Goal: Transaction & Acquisition: Book appointment/travel/reservation

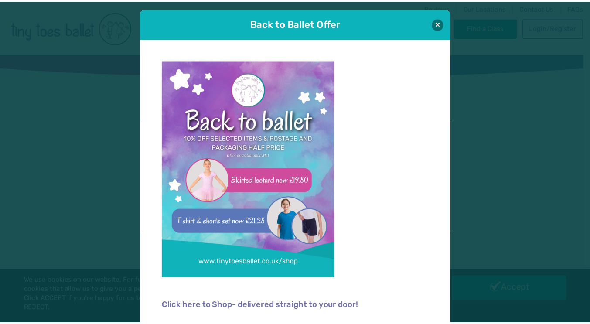
scroll to position [4, 0]
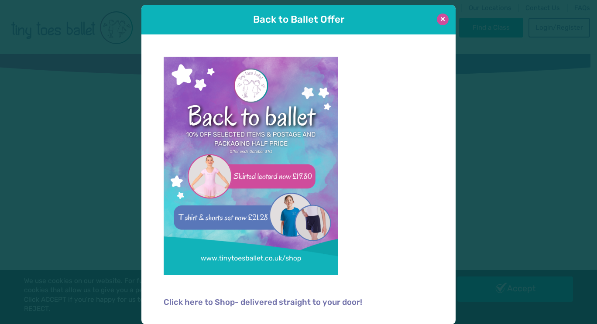
type input "**********"
click at [441, 20] on button at bounding box center [443, 20] width 12 height 12
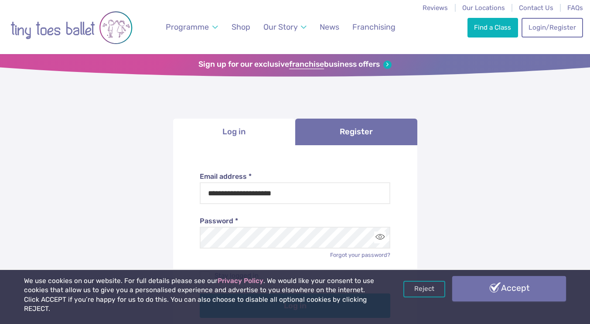
click at [479, 295] on link "Accept" at bounding box center [509, 288] width 114 height 25
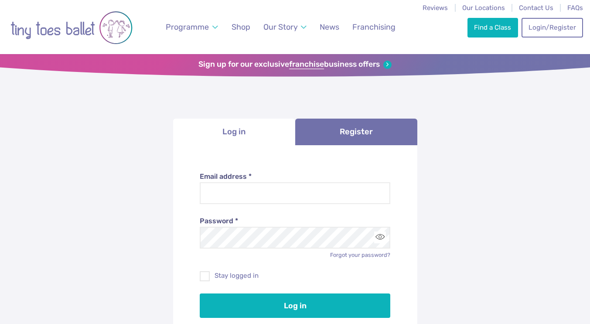
type input "**********"
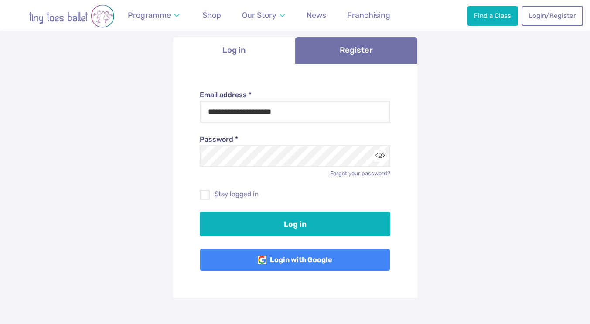
scroll to position [85, 0]
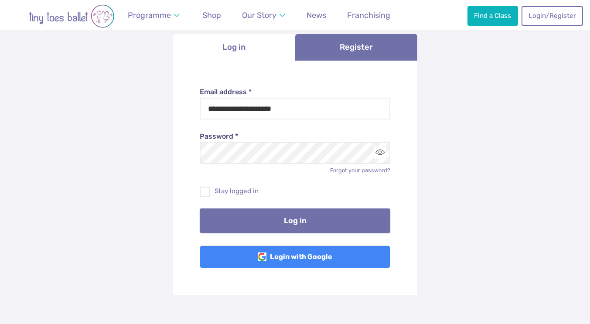
click at [270, 226] on button "Log in" at bounding box center [295, 221] width 191 height 24
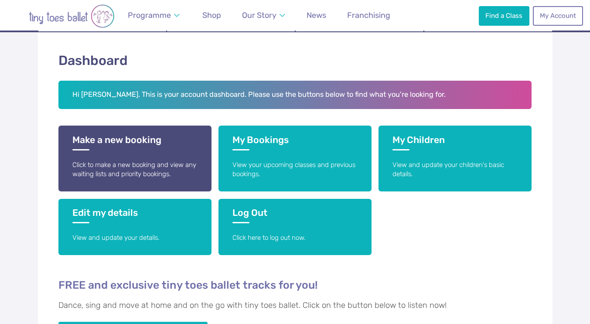
scroll to position [137, 0]
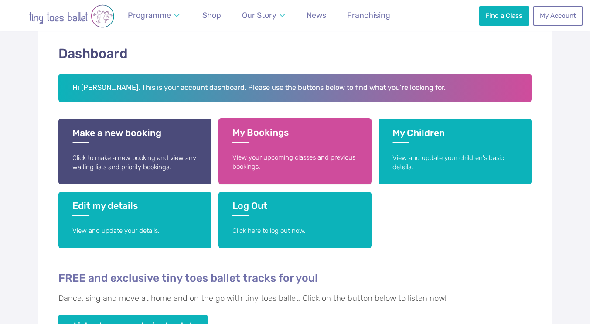
click at [273, 154] on p "View your upcoming classes and previous bookings." at bounding box center [295, 162] width 125 height 19
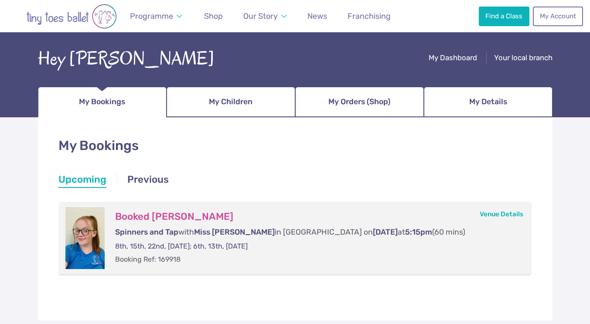
scroll to position [44, 0]
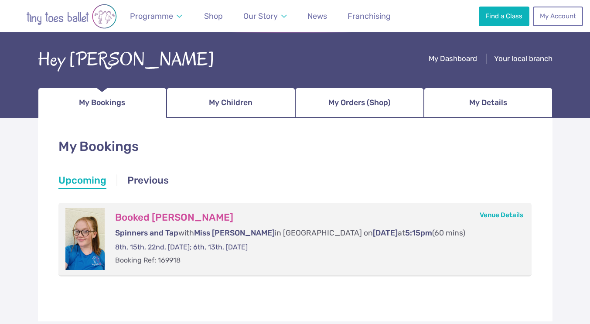
click at [95, 178] on li "Upcoming" at bounding box center [82, 182] width 48 height 16
click at [85, 184] on li "Upcoming" at bounding box center [82, 182] width 48 height 16
click at [161, 183] on link "Previous" at bounding box center [147, 182] width 41 height 16
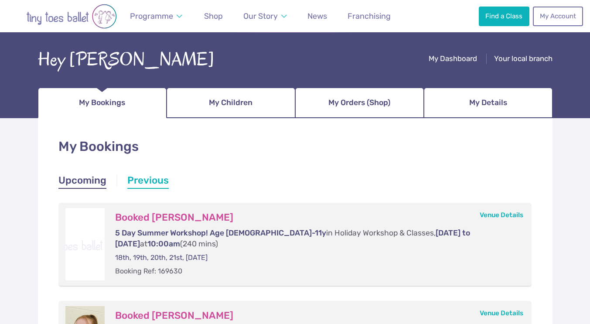
click at [75, 175] on link "Upcoming" at bounding box center [82, 182] width 48 height 16
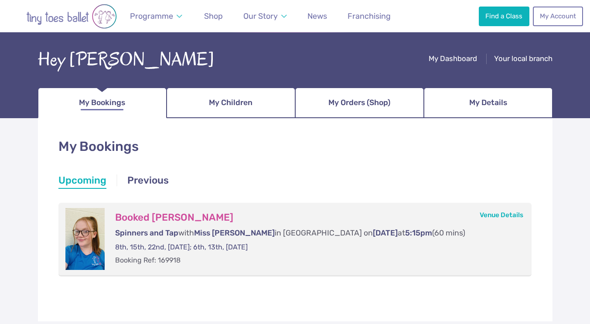
click at [101, 105] on span "My Bookings" at bounding box center [102, 102] width 46 height 15
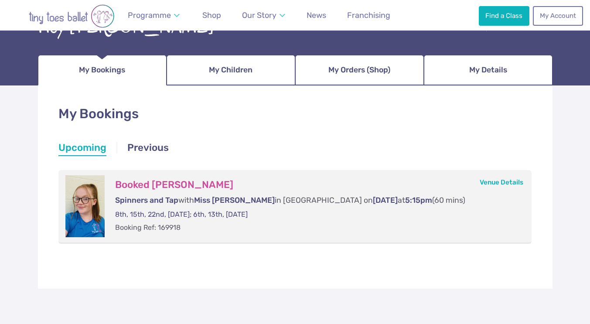
scroll to position [58, 0]
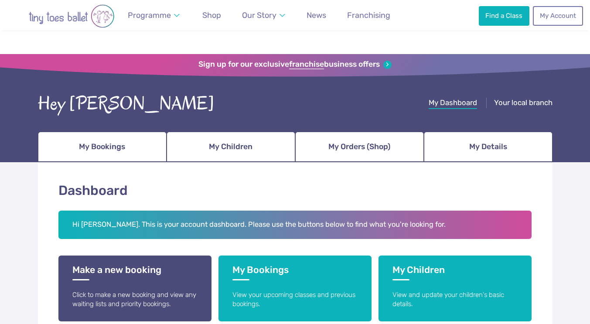
scroll to position [137, 0]
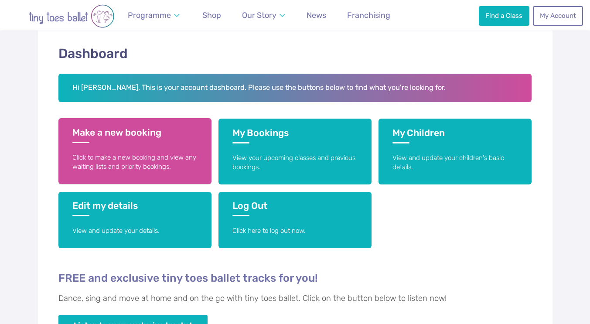
click at [134, 140] on h3 "Make a new booking" at bounding box center [134, 135] width 125 height 16
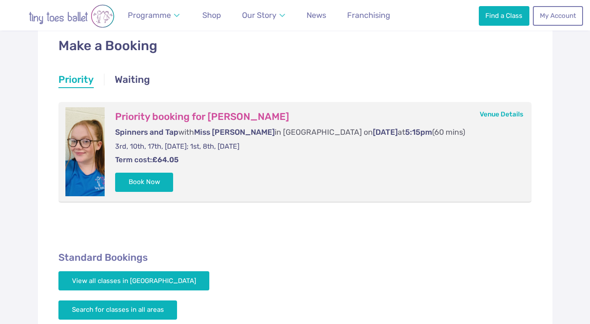
scroll to position [148, 0]
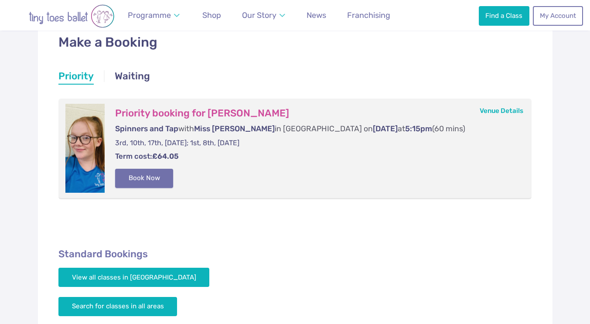
click at [135, 175] on button "Book Now" at bounding box center [144, 178] width 58 height 19
click at [0, 0] on img at bounding box center [0, 0] width 0 height 0
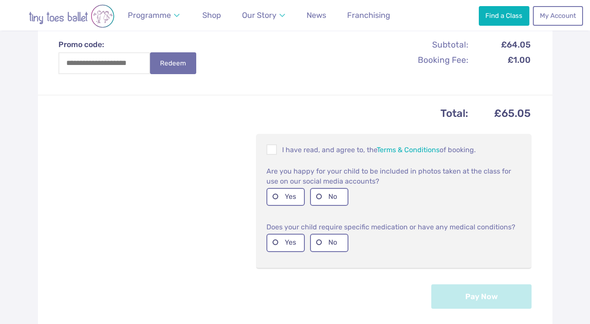
scroll to position [318, 0]
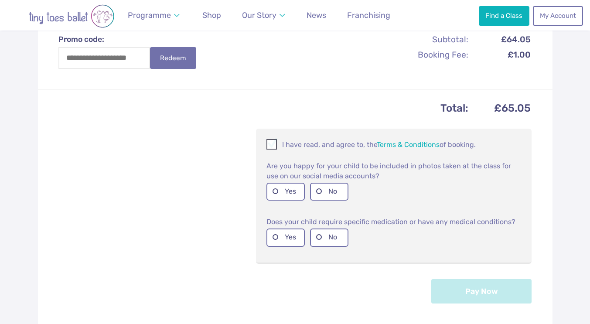
click at [273, 142] on span at bounding box center [272, 146] width 10 height 8
click at [280, 183] on label "Yes" at bounding box center [286, 192] width 38 height 18
click at [328, 234] on label "No" at bounding box center [329, 238] width 38 height 18
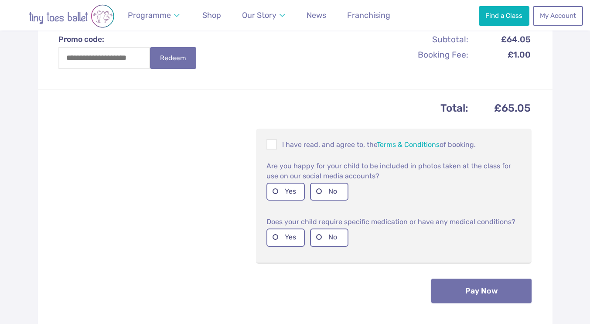
click at [468, 279] on button "Pay Now" at bounding box center [482, 291] width 100 height 24
